Goal: Information Seeking & Learning: Find contact information

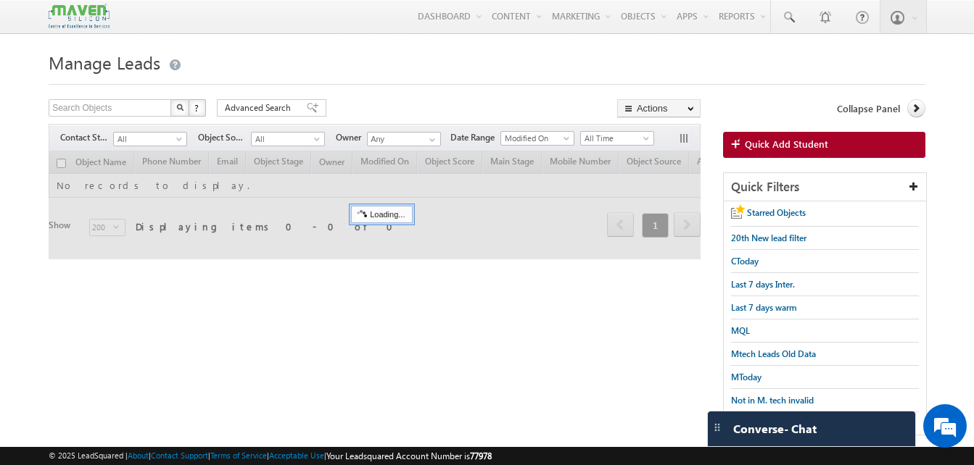
click at [0, 156] on html "Menu Aukasha lsq5@ maven -sili con.c om" at bounding box center [487, 243] width 974 height 486
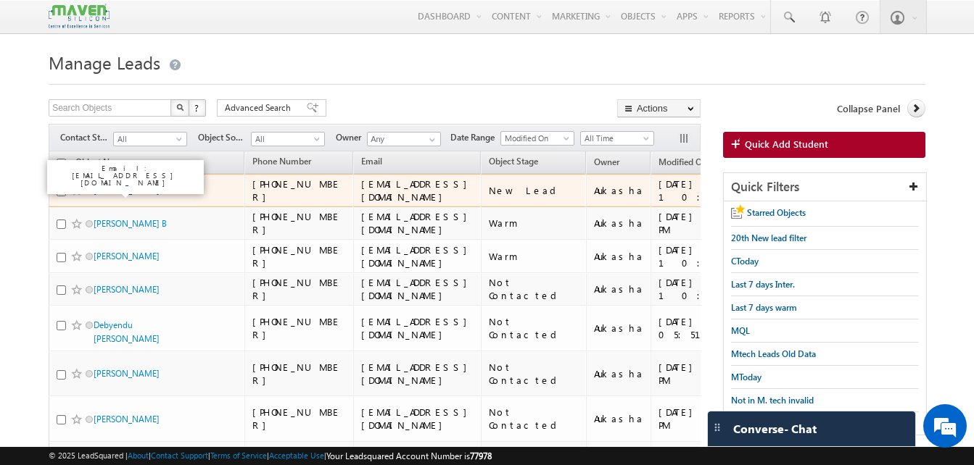
click at [110, 188] on link "Arpita" at bounding box center [127, 190] width 66 height 11
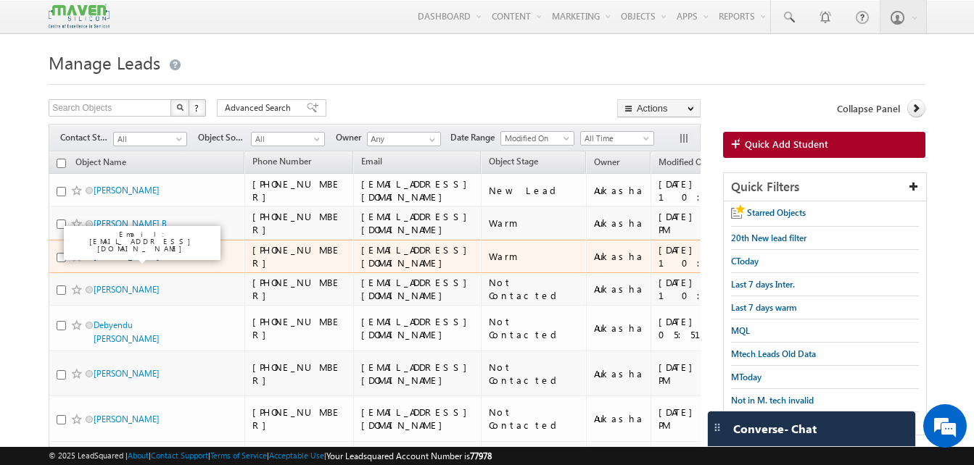
click at [133, 252] on link "Samuel Holla" at bounding box center [127, 256] width 66 height 11
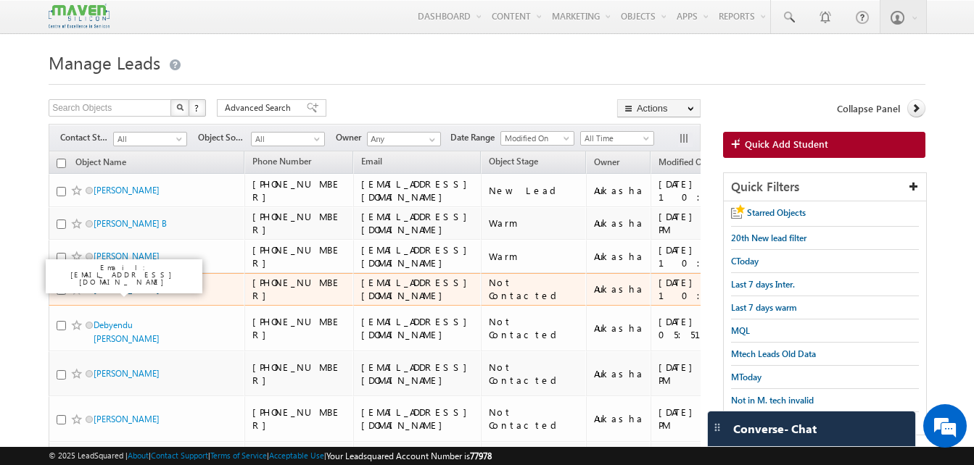
click at [115, 286] on link "[PERSON_NAME]" at bounding box center [127, 289] width 66 height 11
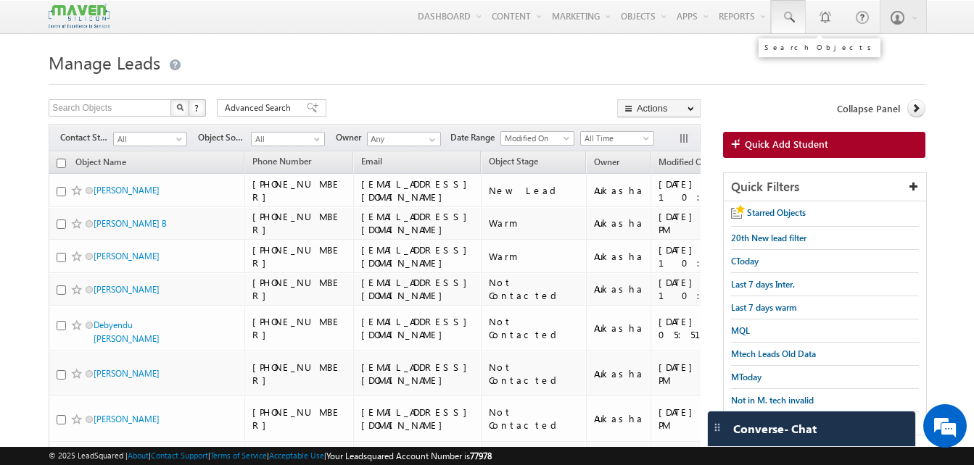
click at [791, 27] on link at bounding box center [788, 16] width 35 height 33
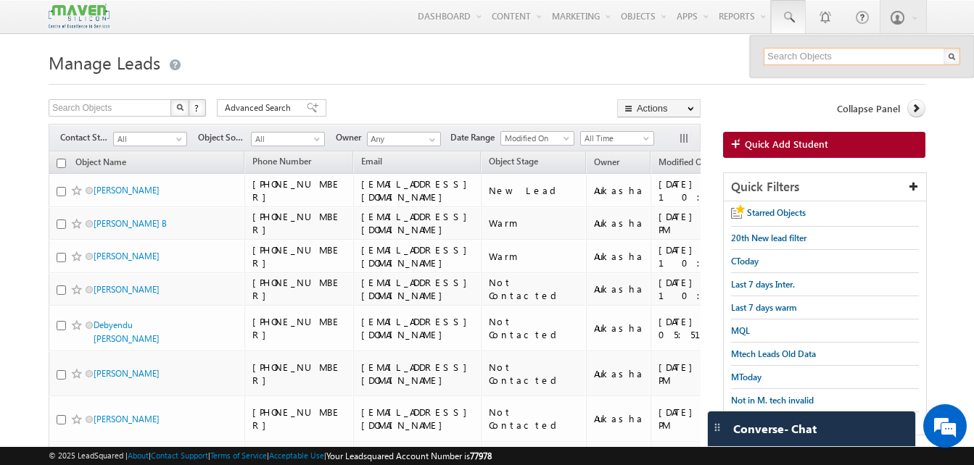
click at [807, 55] on input "text" at bounding box center [861, 56] width 196 height 17
paste input "7091678894"
type input "7091678894"
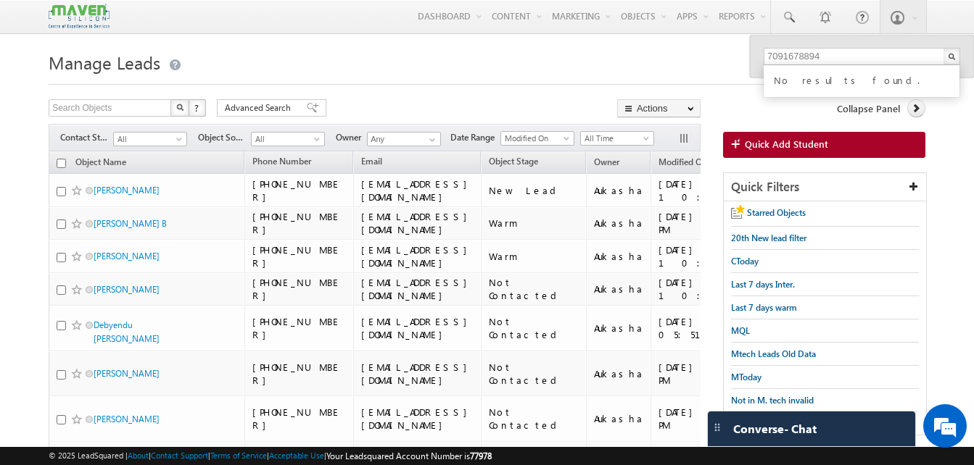
click at [553, 79] on div at bounding box center [487, 79] width 877 height 9
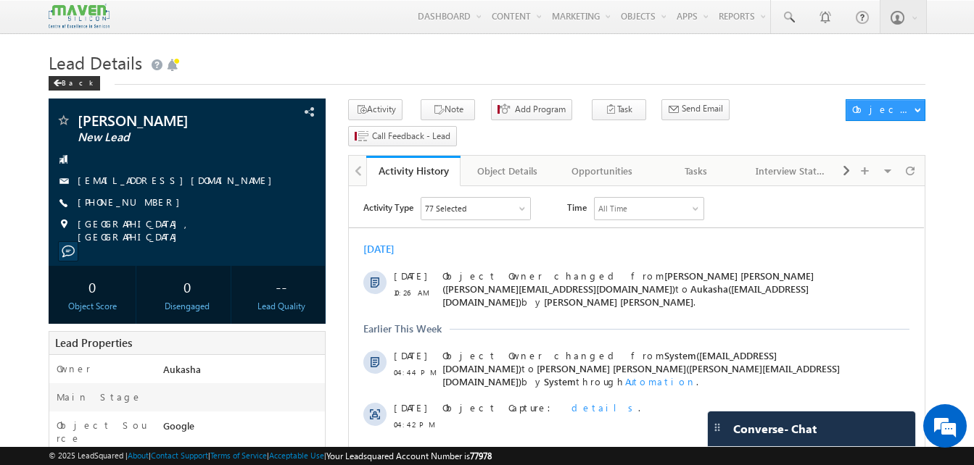
drag, startPoint x: 119, startPoint y: 123, endPoint x: 73, endPoint y: 117, distance: 46.7
click at [73, 117] on div "Arpita New Lead" at bounding box center [187, 120] width 262 height 15
copy div "Arpita"
click at [148, 203] on div "+91-9353411839" at bounding box center [187, 203] width 262 height 15
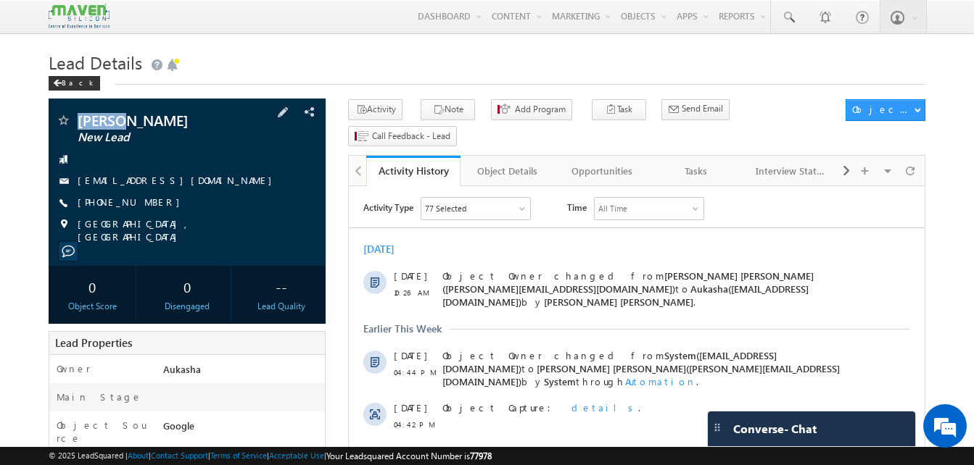
copy div "+91-9353411839"
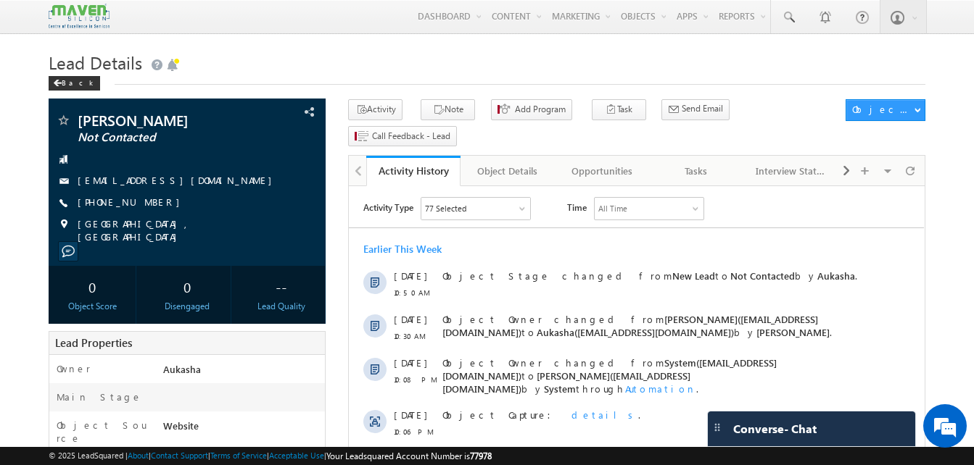
click at [408, 252] on div "Earlier This Week" at bounding box center [402, 249] width 78 height 13
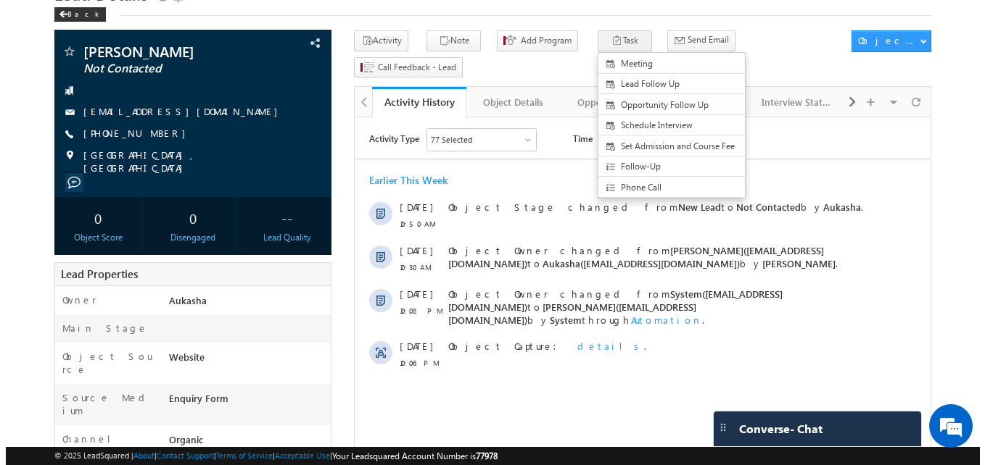
scroll to position [65, 0]
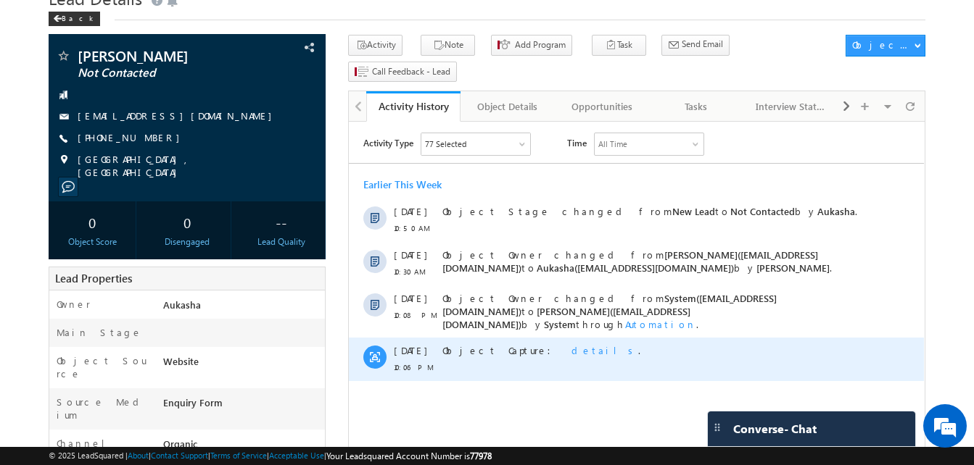
click at [571, 346] on span "details" at bounding box center [604, 350] width 67 height 12
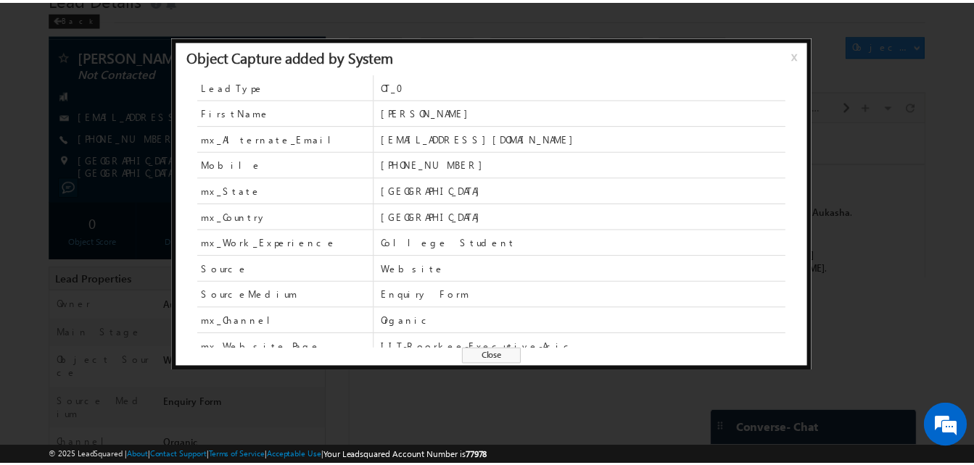
scroll to position [90, 0]
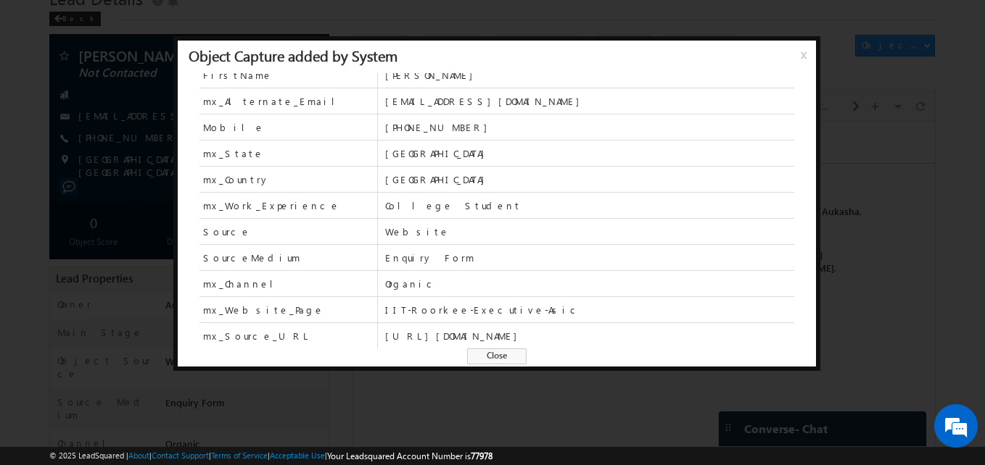
click at [502, 360] on span "Close" at bounding box center [496, 357] width 59 height 16
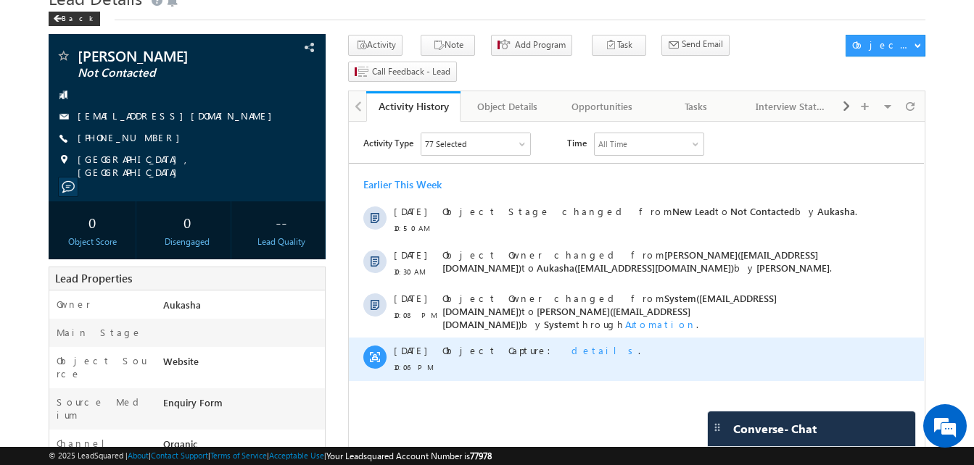
scroll to position [0, 0]
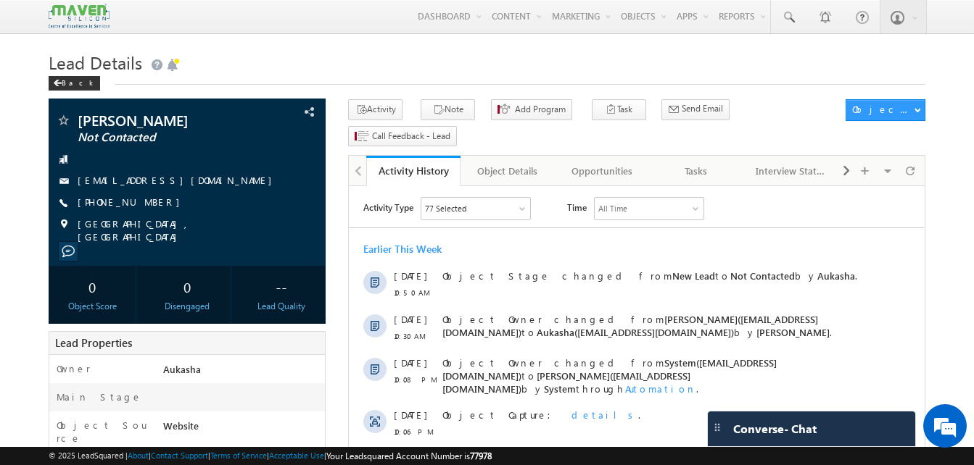
click at [147, 204] on div "[PHONE_NUMBER]" at bounding box center [187, 203] width 262 height 15
copy div "[PHONE_NUMBER]"
